Goal: Task Accomplishment & Management: Manage account settings

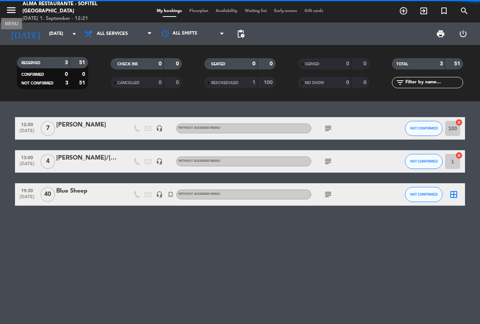
click at [14, 6] on icon "menu" at bounding box center [11, 10] width 11 height 11
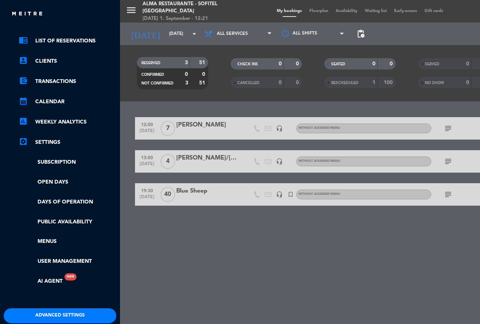
scroll to position [62, 0]
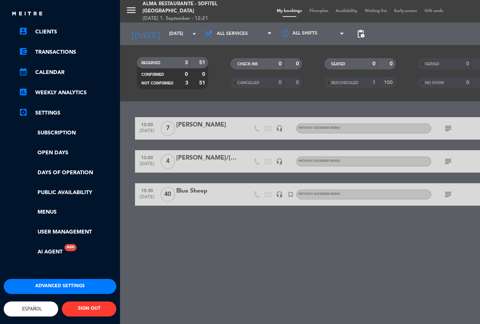
click at [29, 306] on span "Español" at bounding box center [31, 309] width 22 height 6
click at [31, 275] on div "close × Alma restaurante - Sofitel [GEOGRAPHIC_DATA] × chrome_reader_mode List …" at bounding box center [240, 162] width 480 height 324
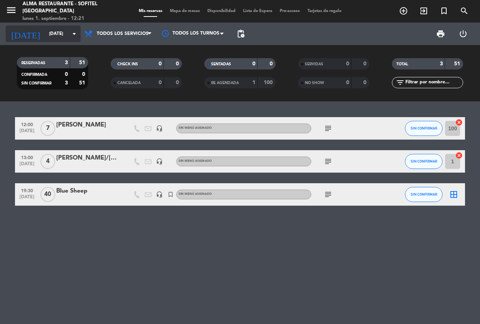
click at [68, 38] on input "[DATE]" at bounding box center [75, 33] width 60 height 13
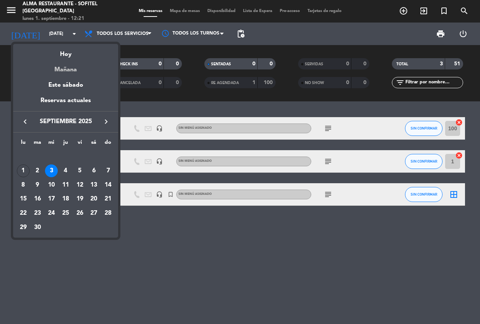
click at [71, 67] on div "Mañana" at bounding box center [65, 66] width 105 height 15
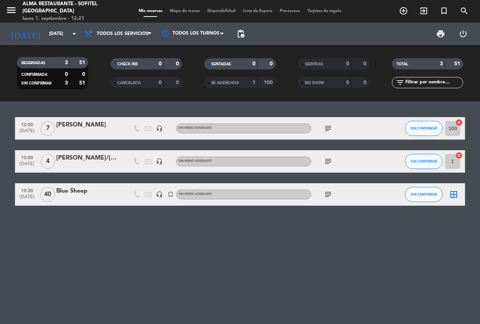
type input "[DATE]"
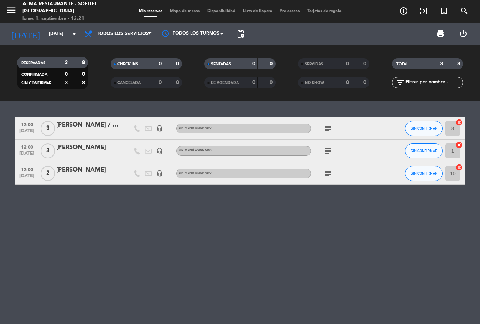
click at [332, 128] on icon "subject" at bounding box center [328, 128] width 9 height 9
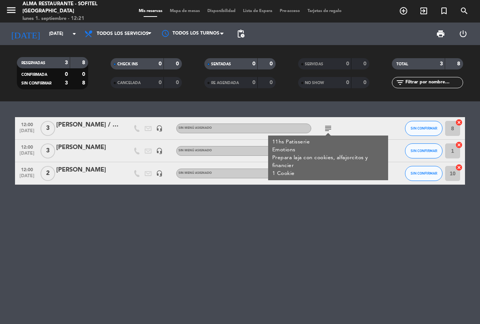
click at [332, 128] on icon "subject" at bounding box center [328, 128] width 9 height 9
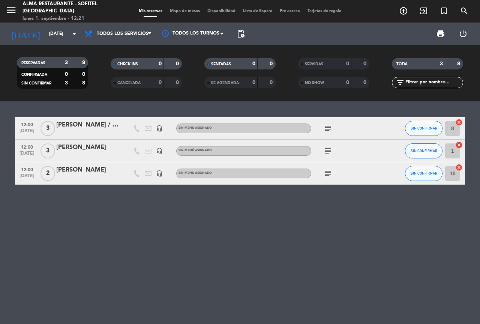
click at [322, 148] on div "subject" at bounding box center [345, 151] width 68 height 22
click at [324, 152] on icon "subject" at bounding box center [328, 150] width 9 height 9
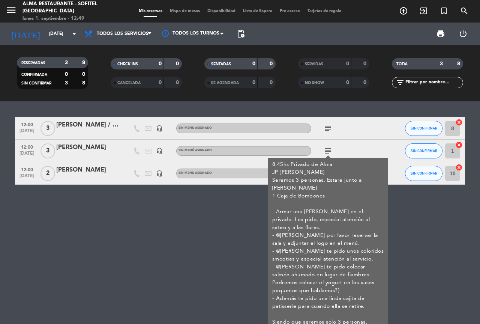
click at [201, 230] on div "12:00 [DATE] 3 [PERSON_NAME] / [PERSON_NAME] headset_mic Sin menú asignado subj…" at bounding box center [240, 212] width 480 height 222
